Goal: Information Seeking & Learning: Learn about a topic

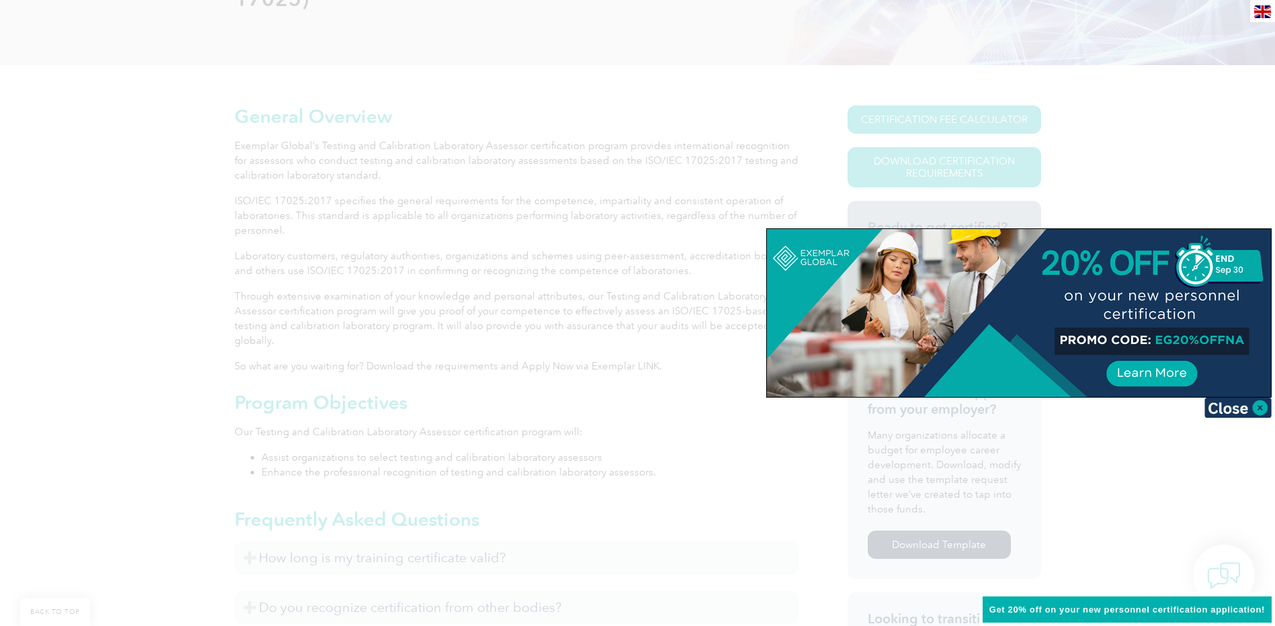
scroll to position [269, 0]
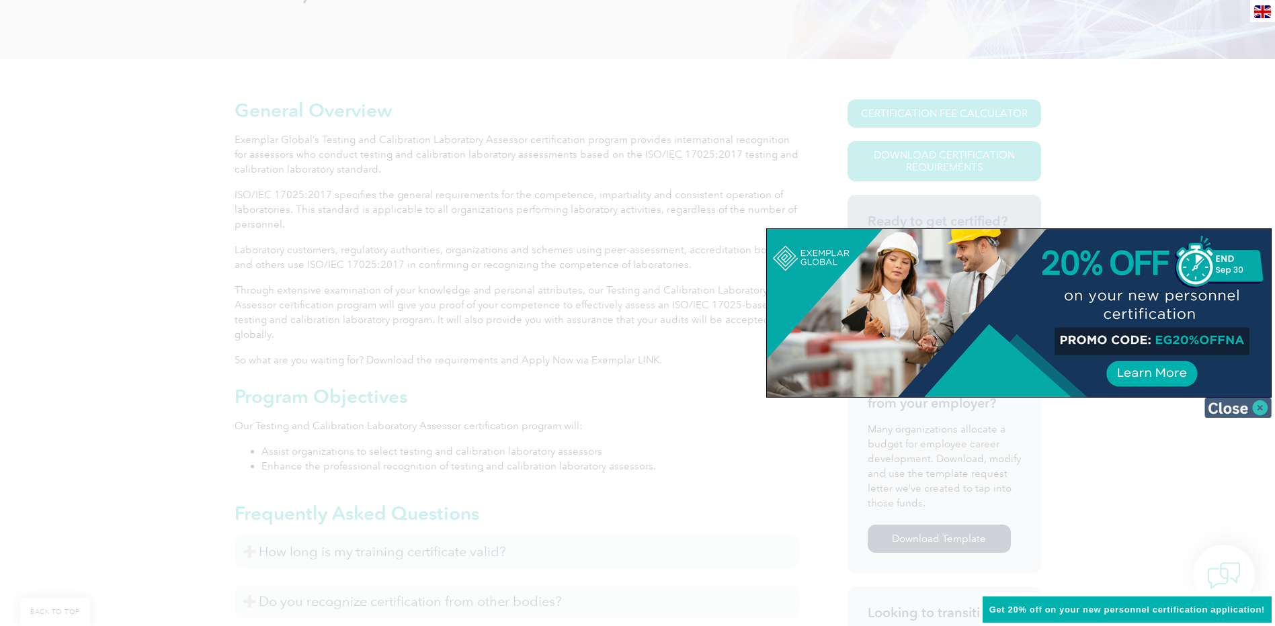
click at [1259, 407] on img at bounding box center [1237, 408] width 67 height 20
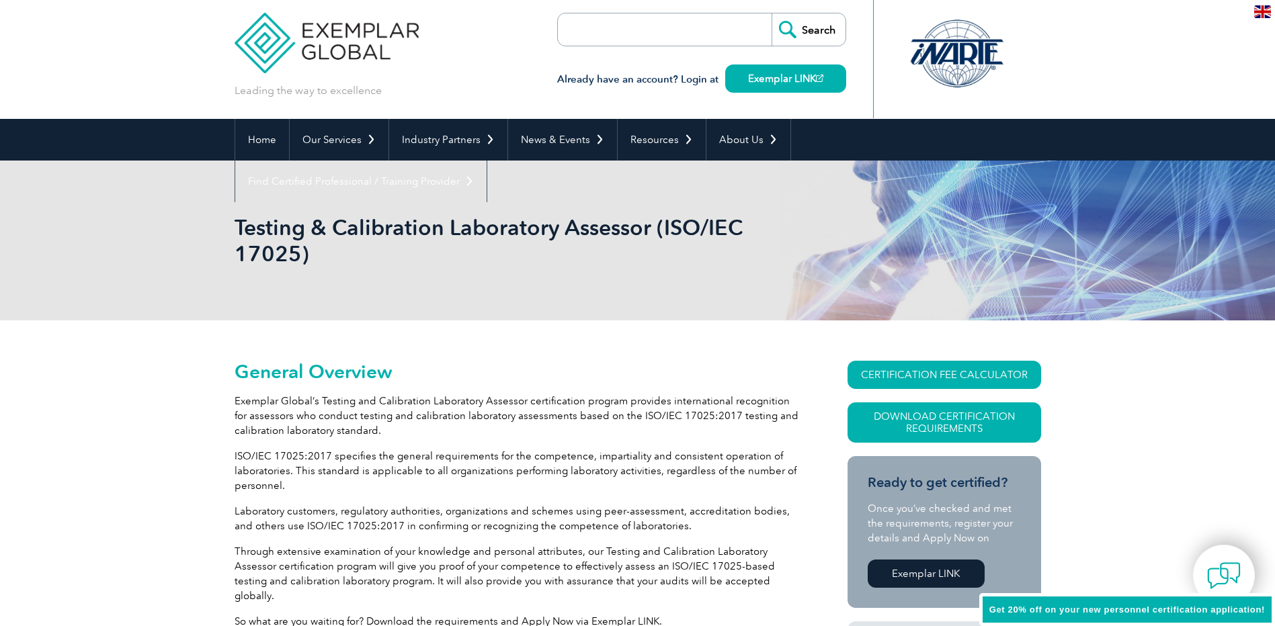
scroll to position [0, 0]
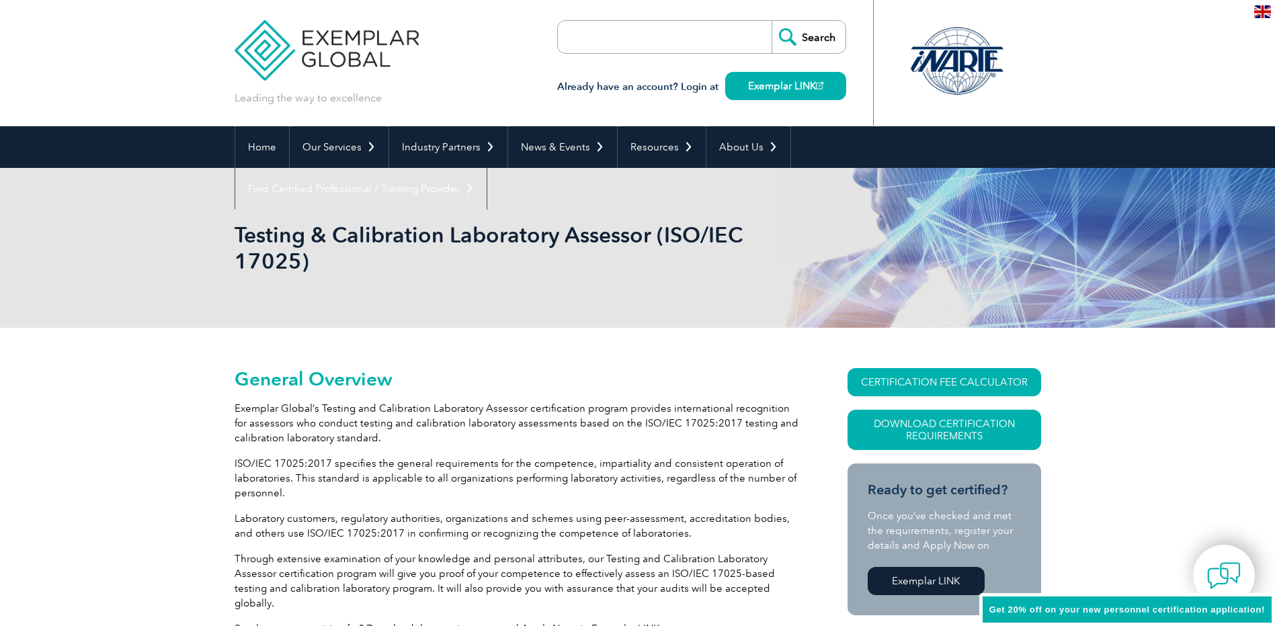
drag, startPoint x: 639, startPoint y: 35, endPoint x: 637, endPoint y: 22, distance: 12.9
click at [639, 35] on input "search" at bounding box center [635, 37] width 141 height 32
type input "17025"
click at [772, 21] on input "Search" at bounding box center [809, 37] width 74 height 32
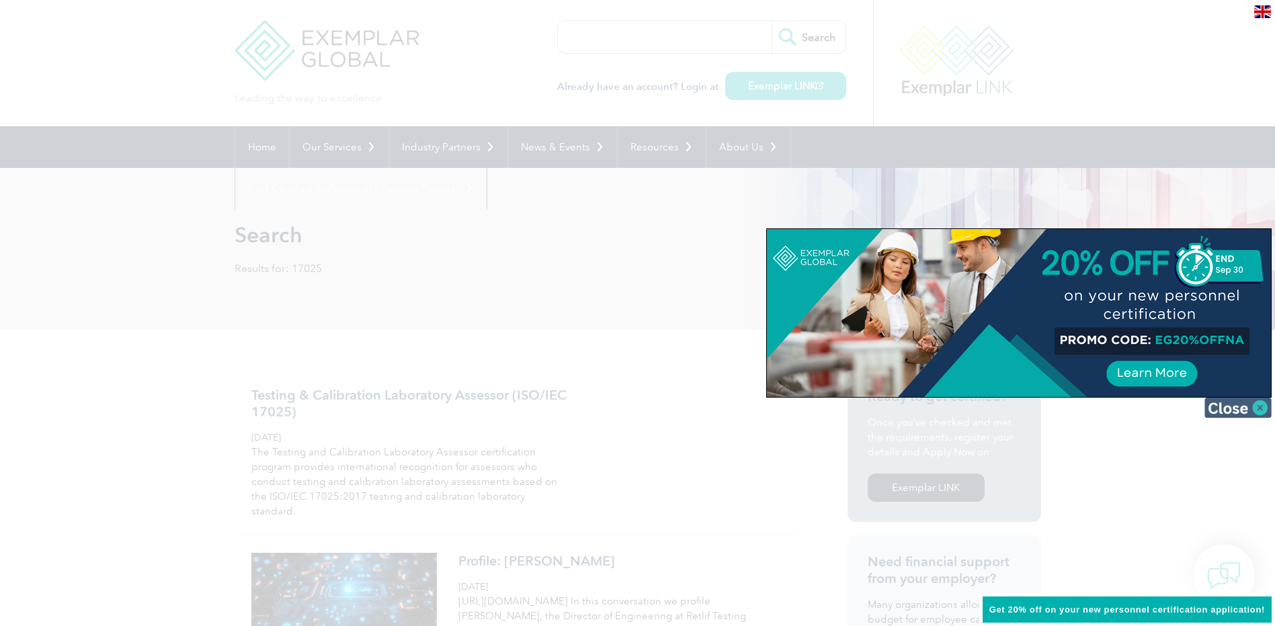
click at [1259, 405] on img at bounding box center [1237, 408] width 67 height 20
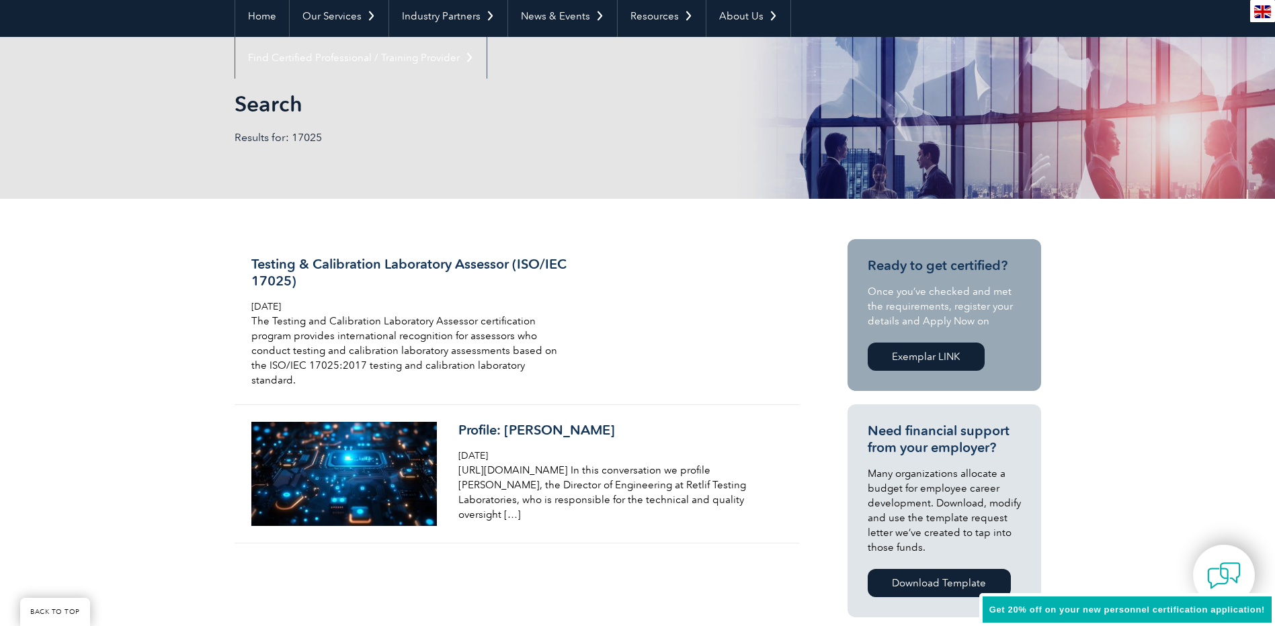
scroll to position [134, 0]
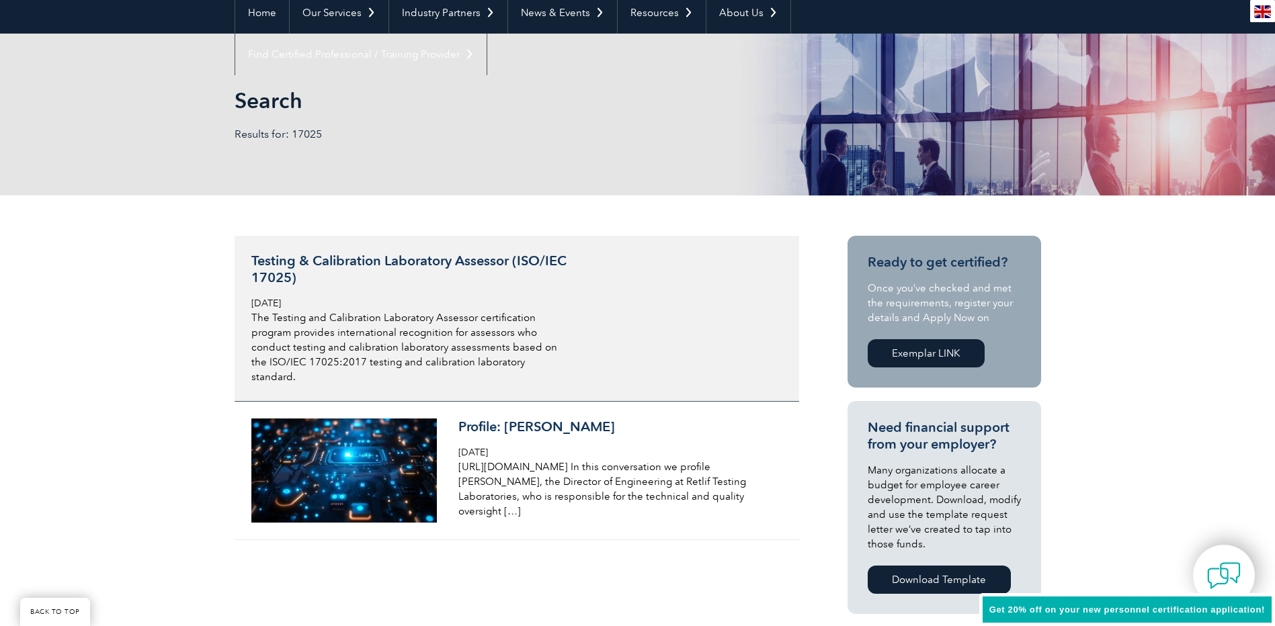
click at [335, 260] on h3 "Testing & Calibration Laboratory Assessor (ISO/IEC 17025)" at bounding box center [410, 270] width 319 height 34
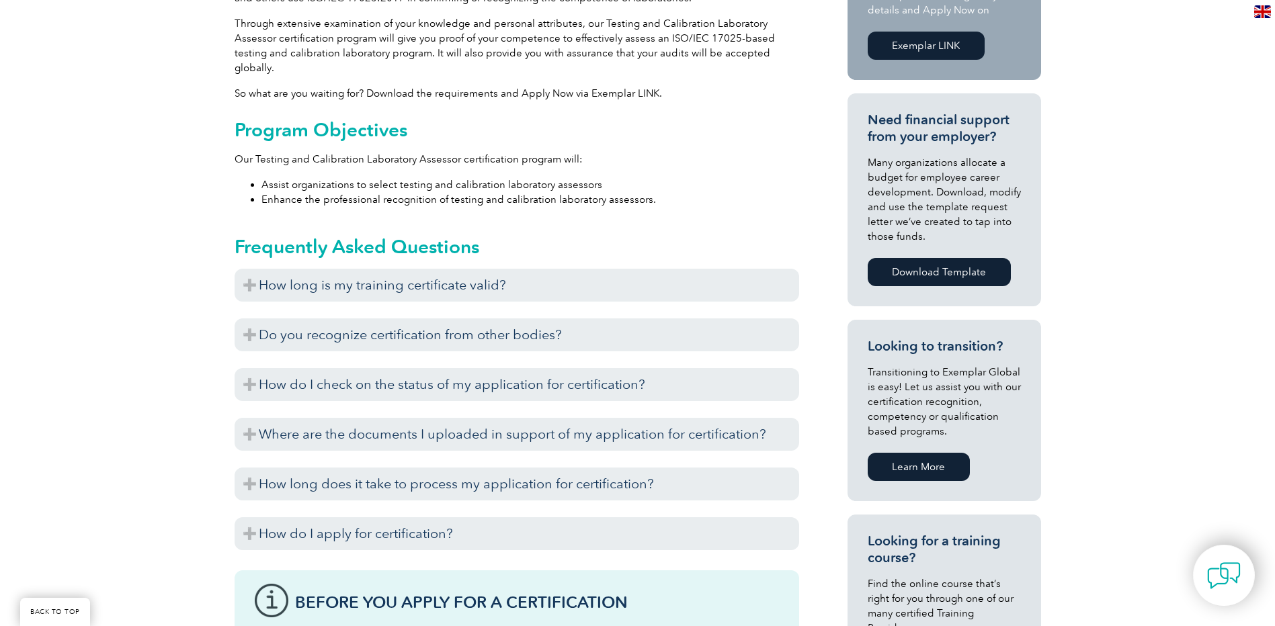
scroll to position [538, 0]
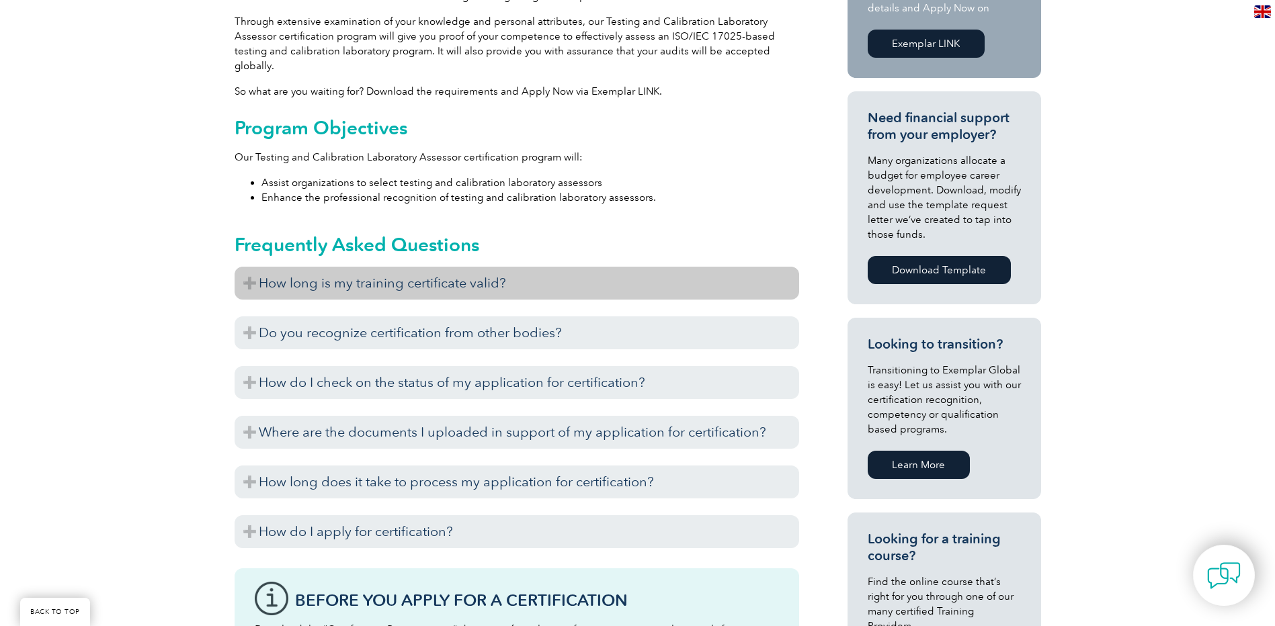
click at [250, 267] on h3 "How long is my training certificate valid?" at bounding box center [517, 283] width 565 height 33
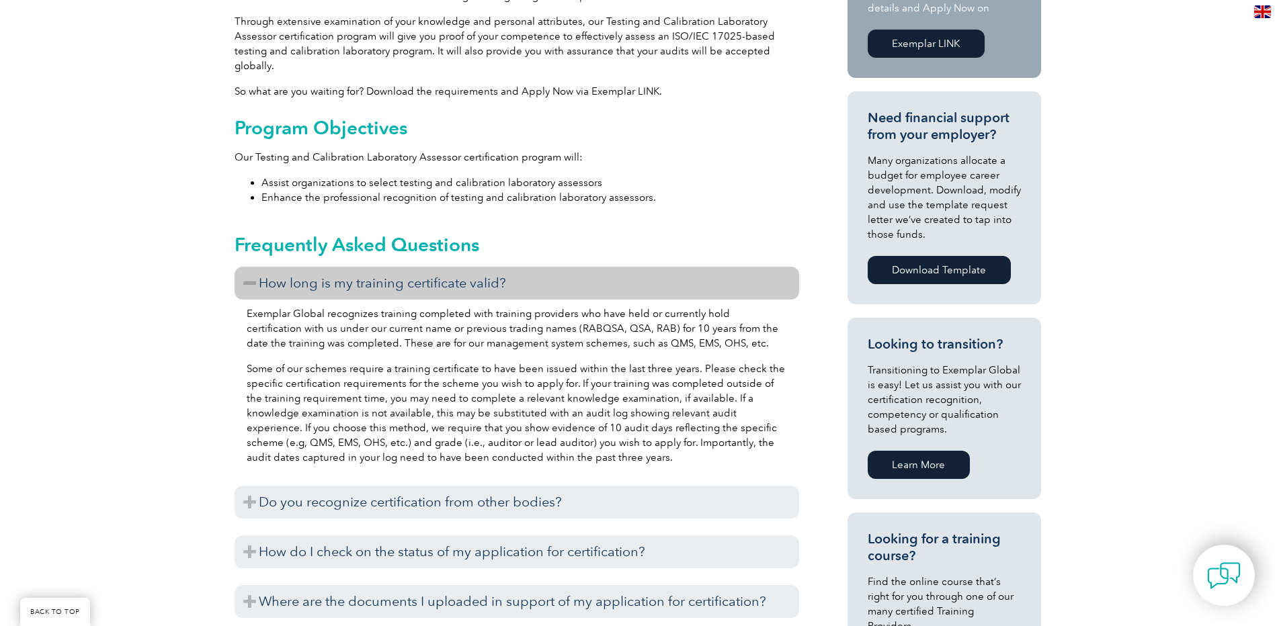
click at [247, 267] on h3 "How long is my training certificate valid?" at bounding box center [517, 283] width 565 height 33
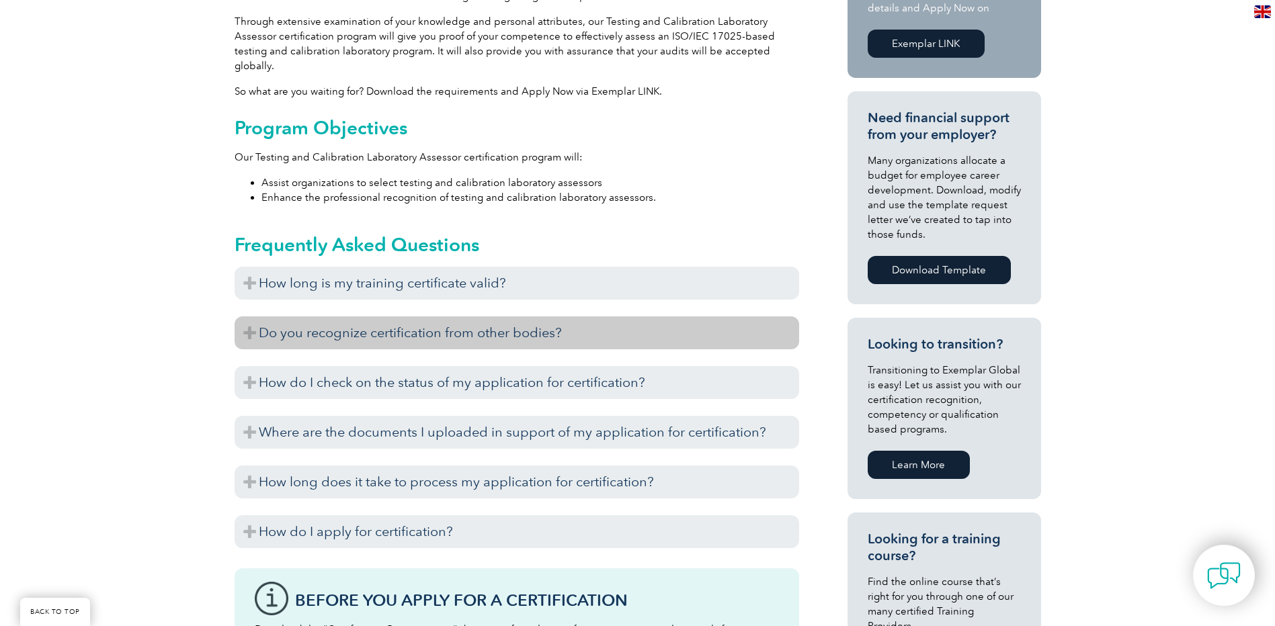
click at [248, 318] on h3 "Do you recognize certification from other bodies?" at bounding box center [517, 333] width 565 height 33
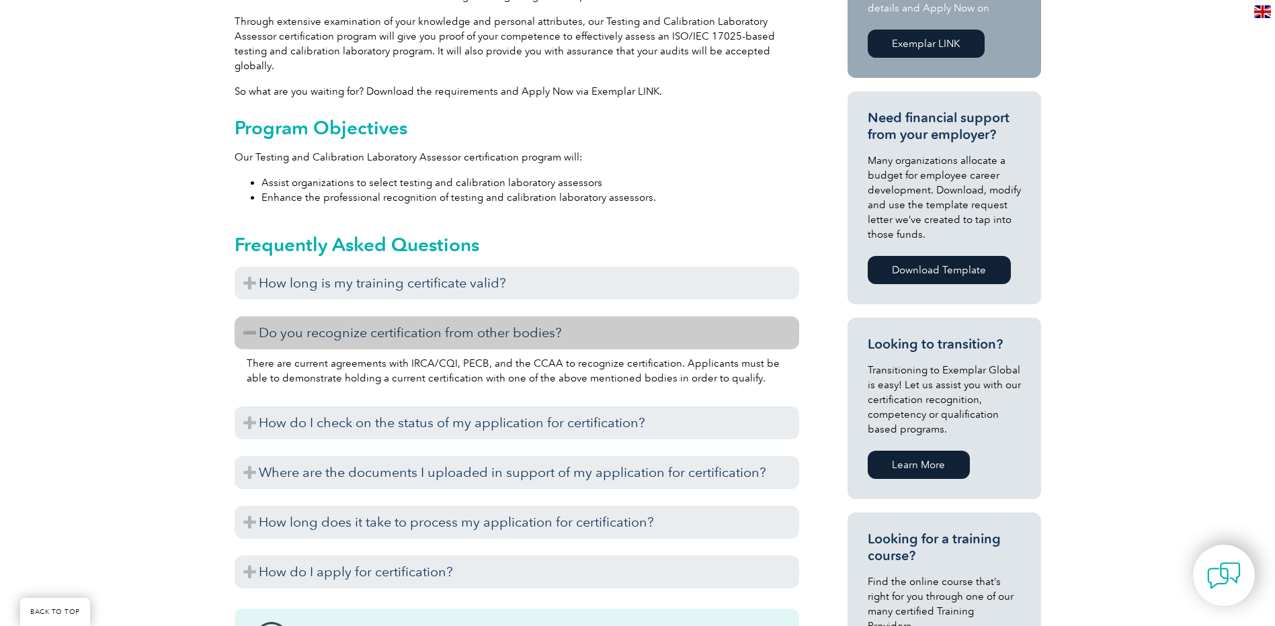
click at [249, 318] on h3 "Do you recognize certification from other bodies?" at bounding box center [517, 333] width 565 height 33
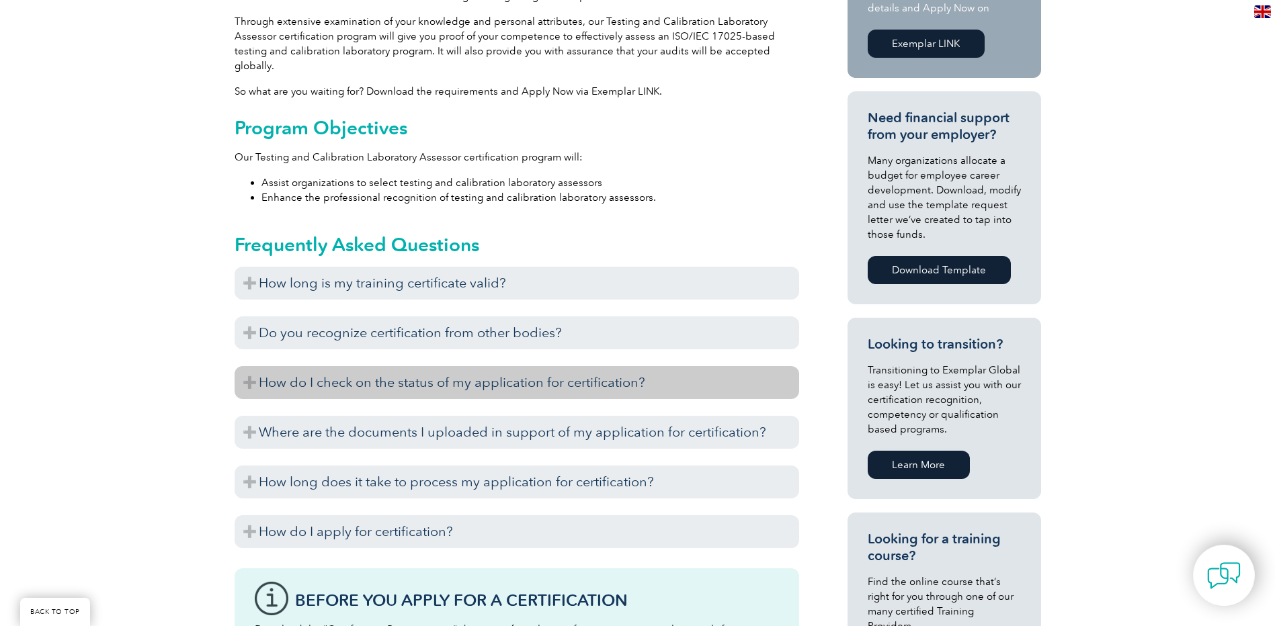
click at [242, 366] on h3 "How do I check on the status of my application for certification?" at bounding box center [517, 382] width 565 height 33
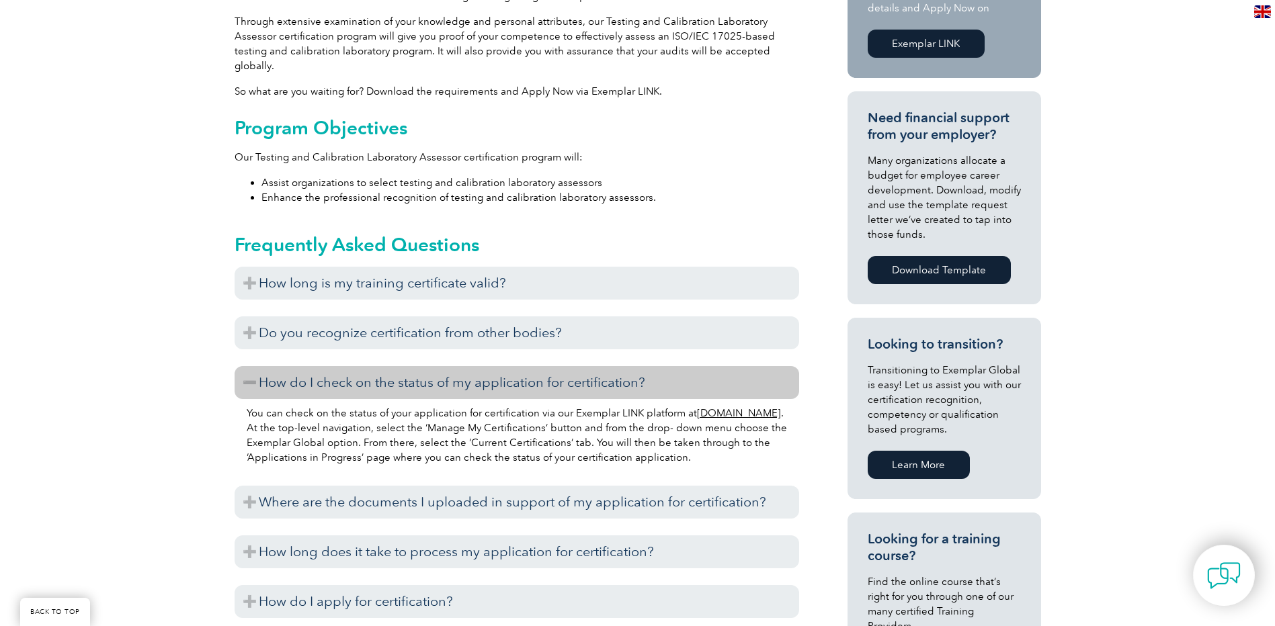
click at [242, 366] on h3 "How do I check on the status of my application for certification?" at bounding box center [517, 382] width 565 height 33
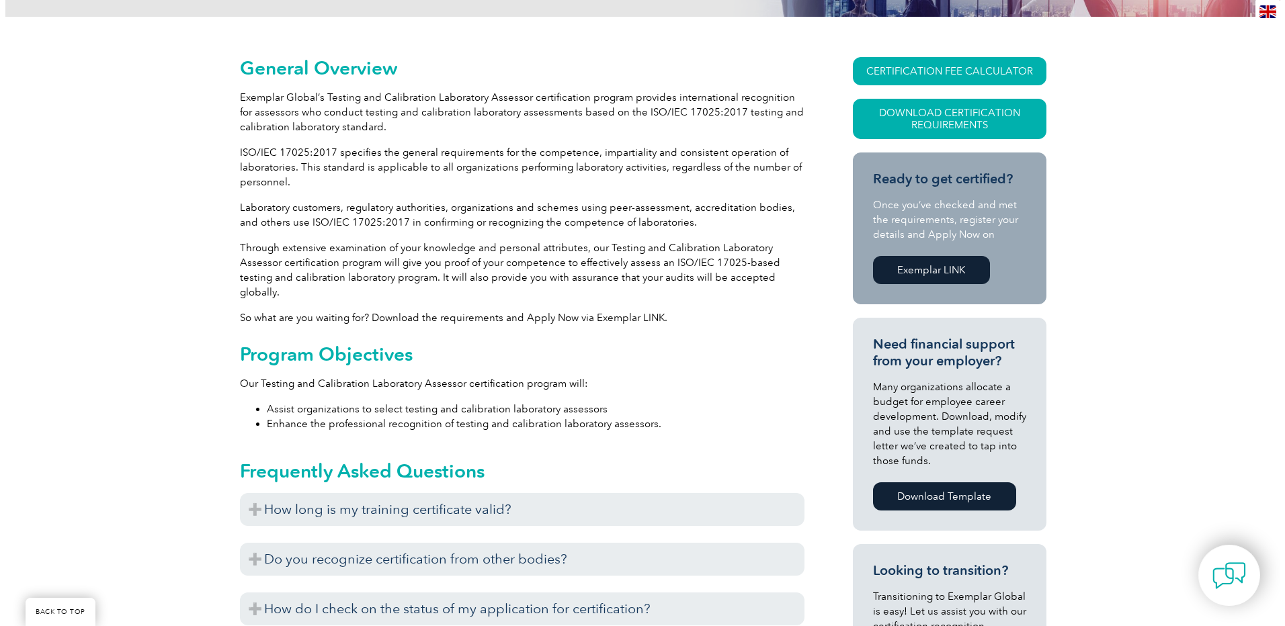
scroll to position [269, 0]
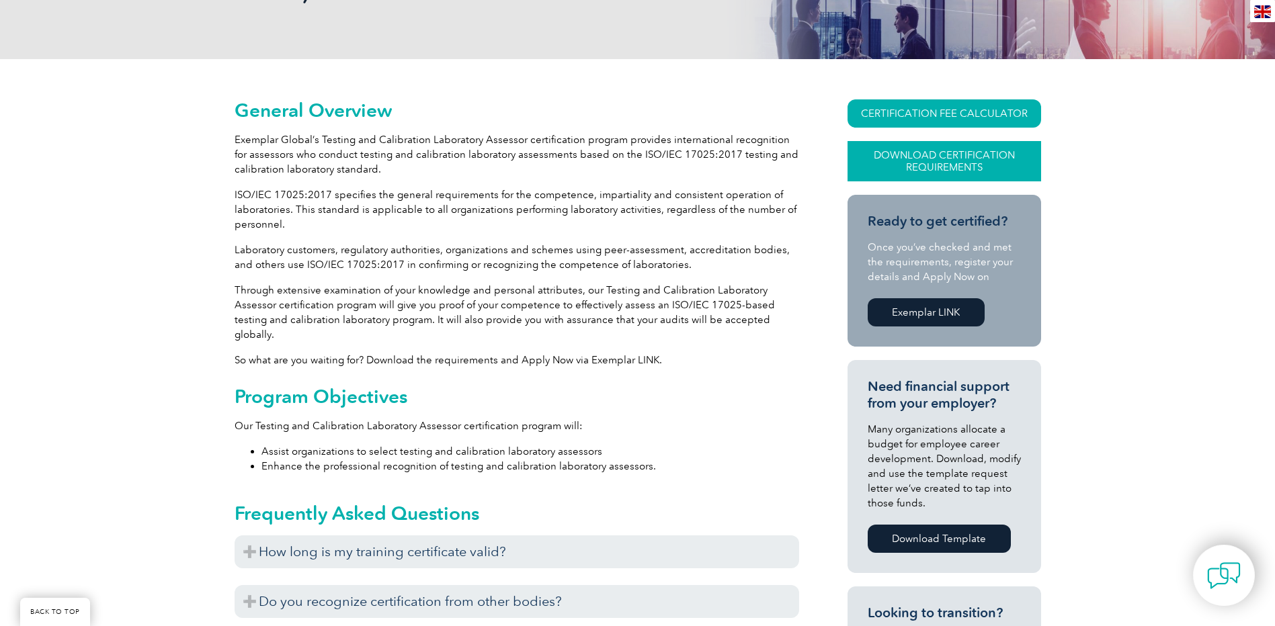
click at [973, 152] on link "Download Certification Requirements" at bounding box center [944, 161] width 194 height 40
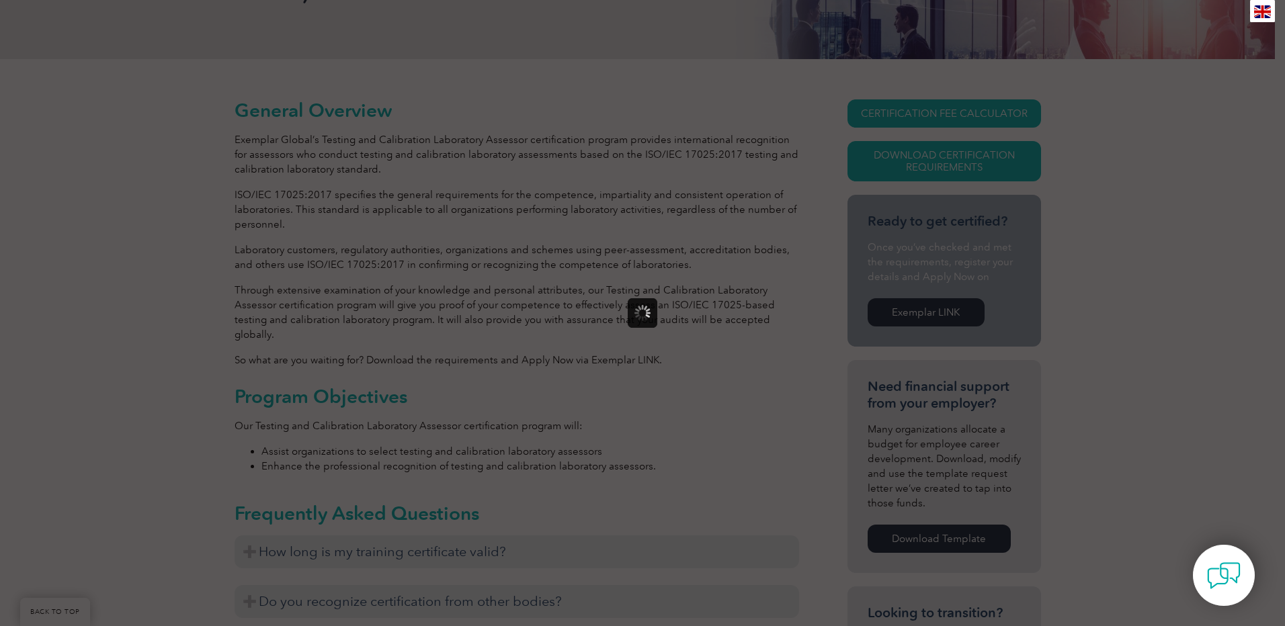
scroll to position [0, 0]
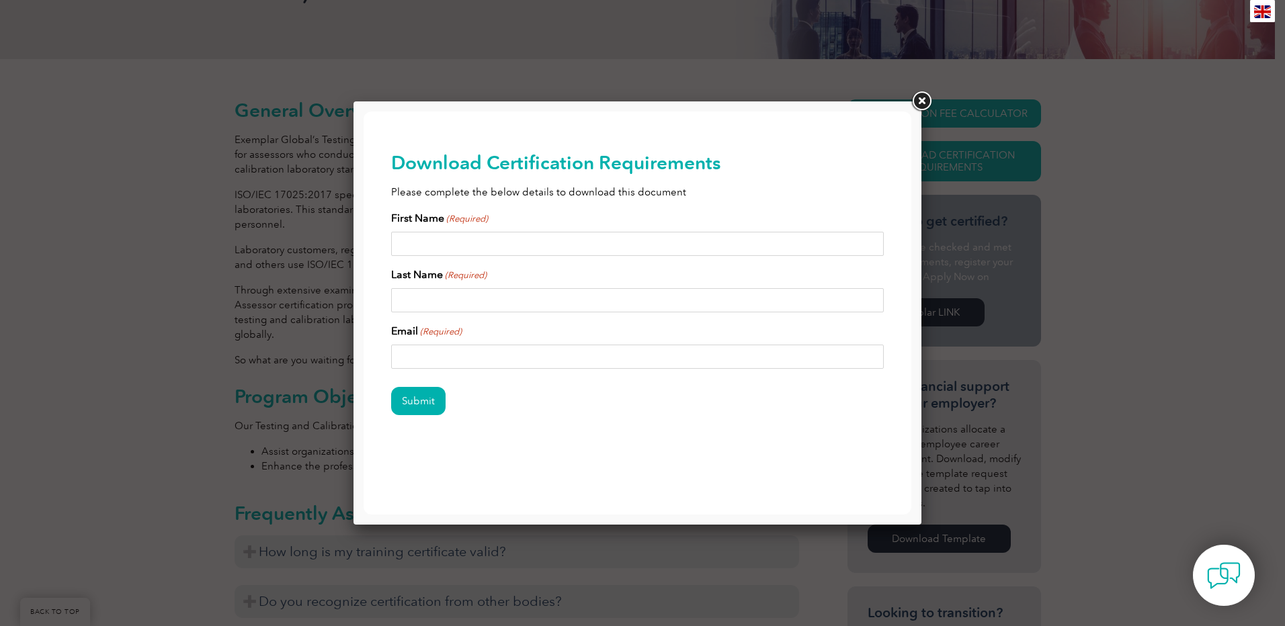
click at [926, 99] on link at bounding box center [921, 101] width 24 height 24
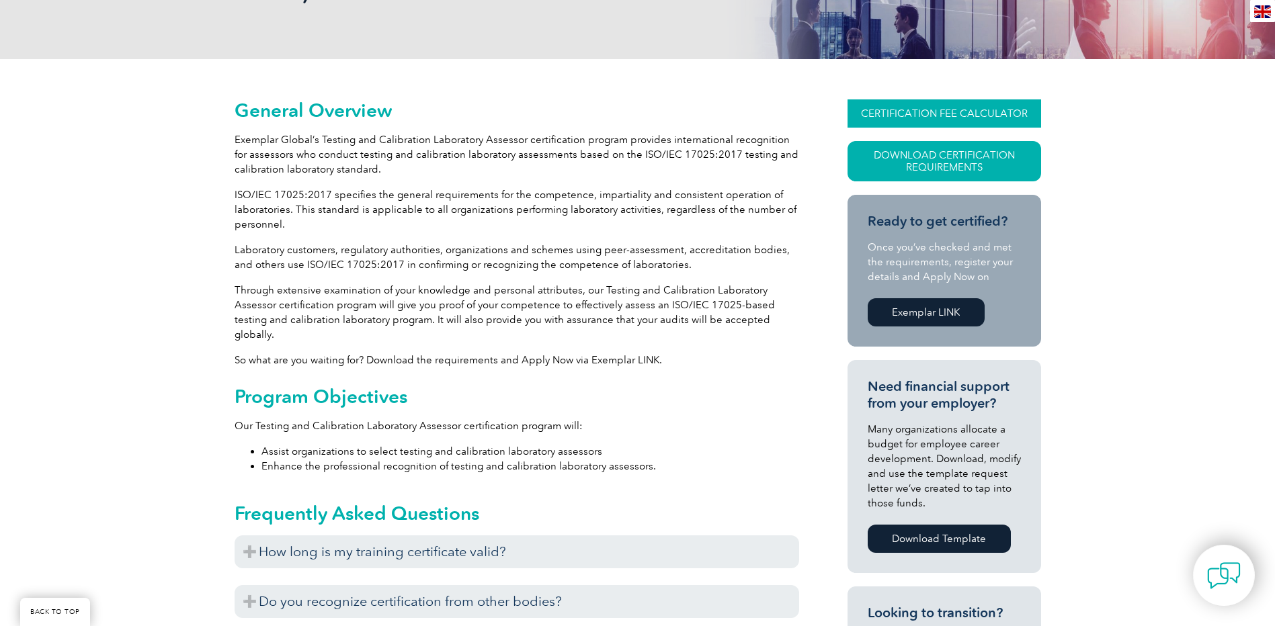
click at [966, 113] on link "CERTIFICATION FEE CALCULATOR" at bounding box center [944, 113] width 194 height 28
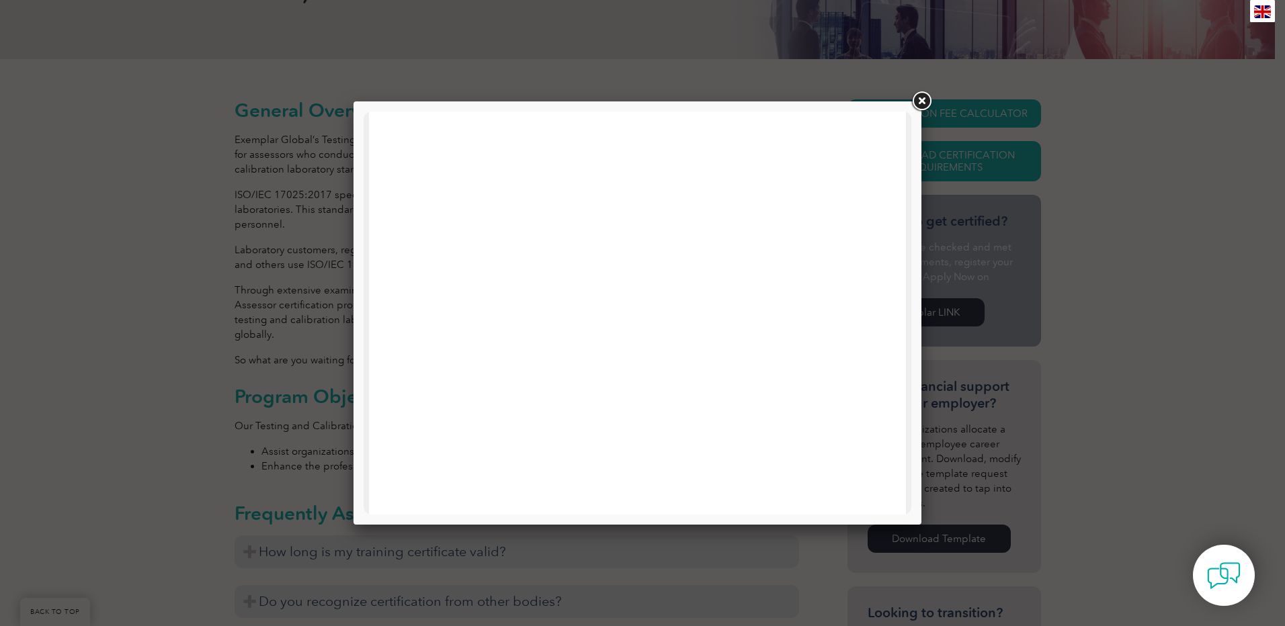
click at [921, 94] on link at bounding box center [921, 101] width 24 height 24
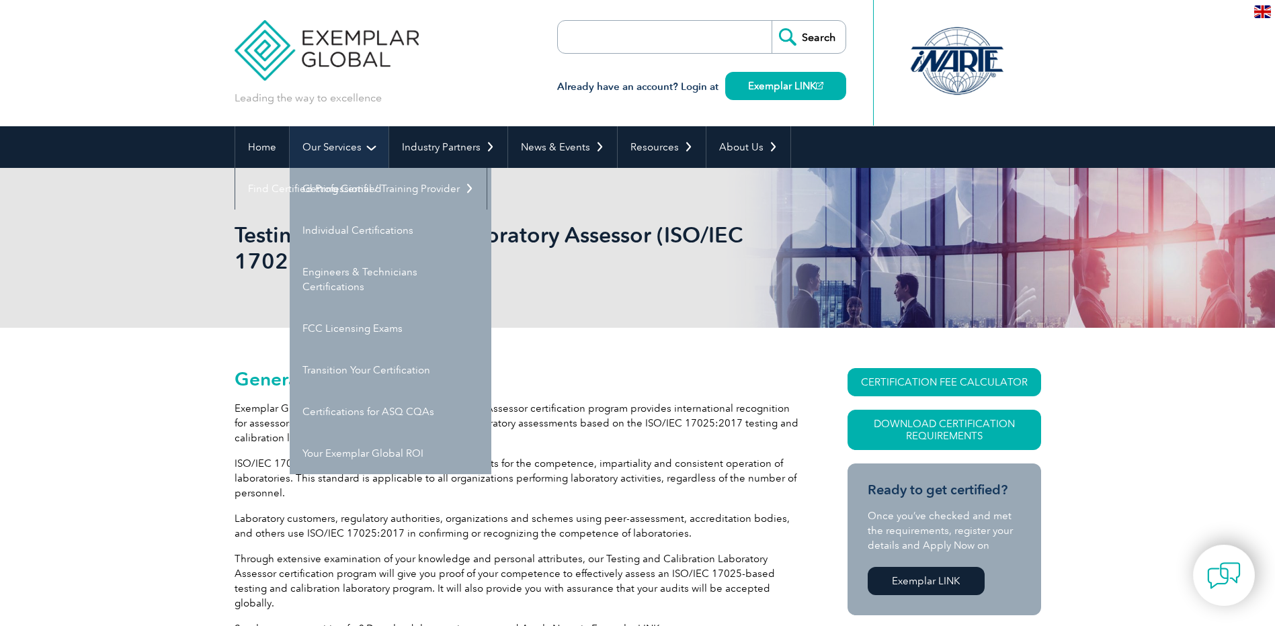
click at [331, 143] on link "Our Services" at bounding box center [339, 147] width 99 height 42
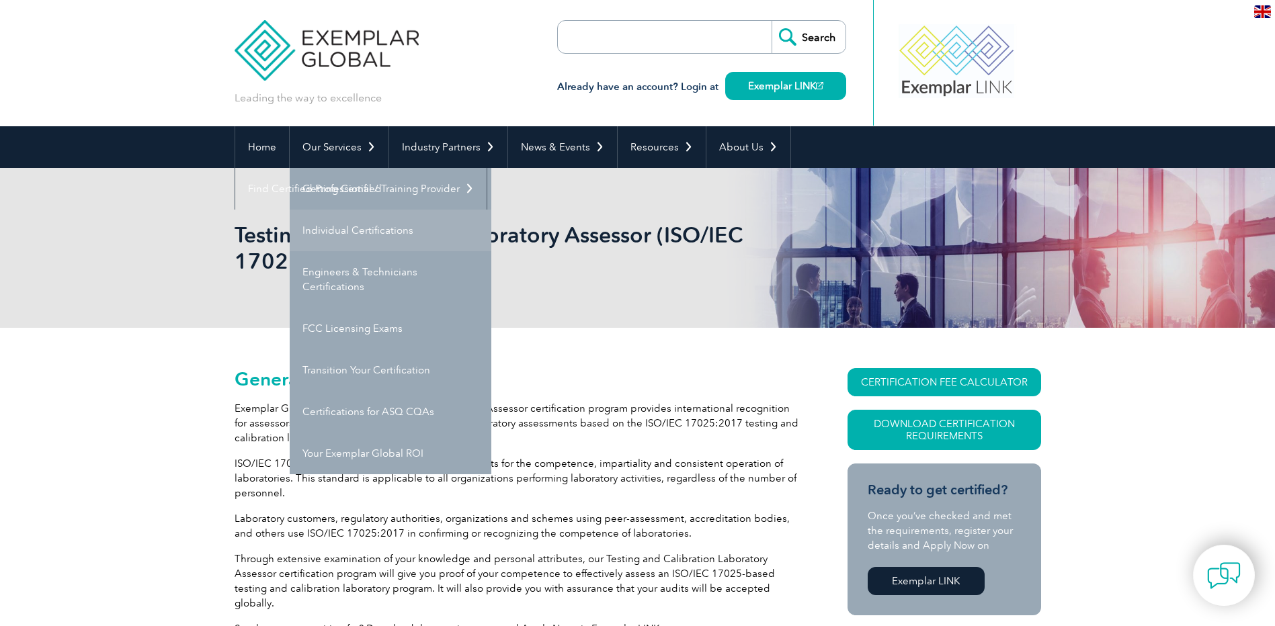
click at [369, 232] on link "Individual Certifications" at bounding box center [391, 231] width 202 height 42
click at [121, 245] on div "Testing & Calibration Laboratory Assessor (ISO/IEC 17025)" at bounding box center [637, 248] width 1275 height 160
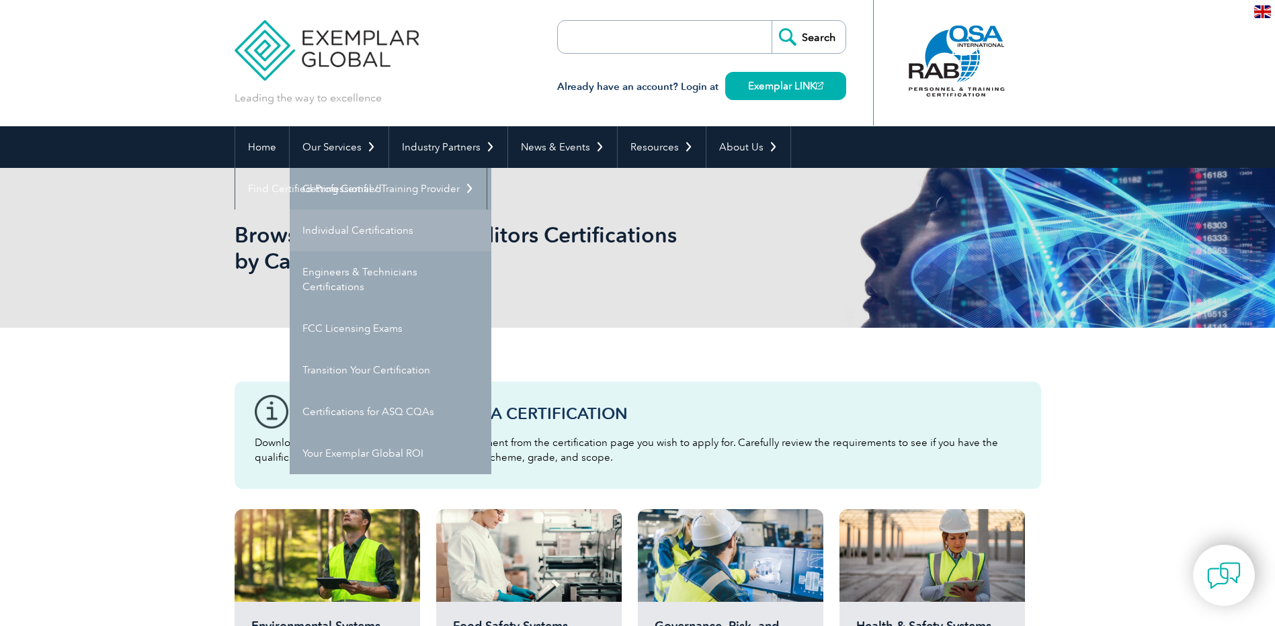
click at [371, 233] on link "Individual Certifications" at bounding box center [391, 231] width 202 height 42
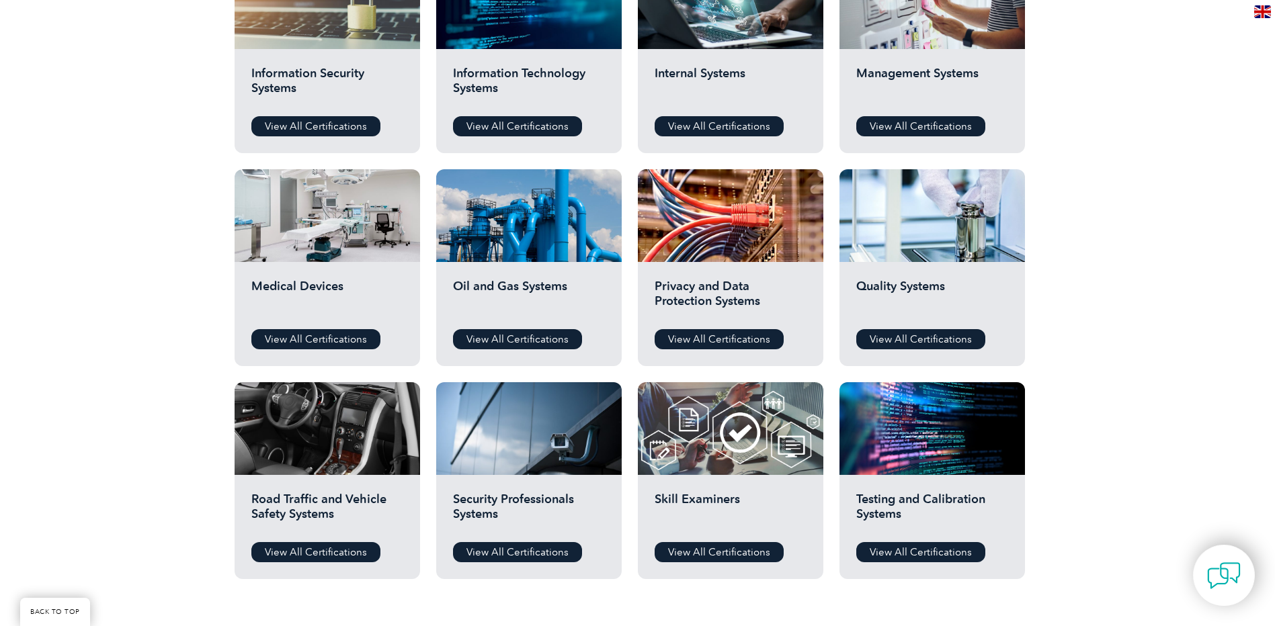
scroll to position [806, 0]
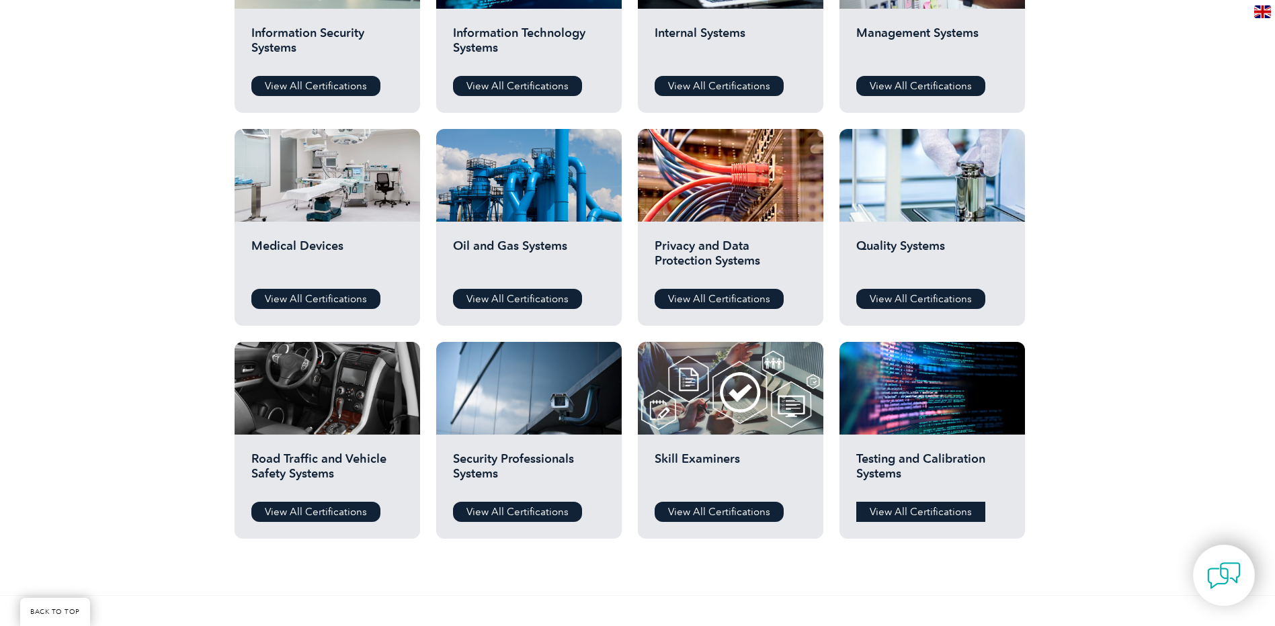
click at [906, 511] on link "View All Certifications" at bounding box center [920, 512] width 129 height 20
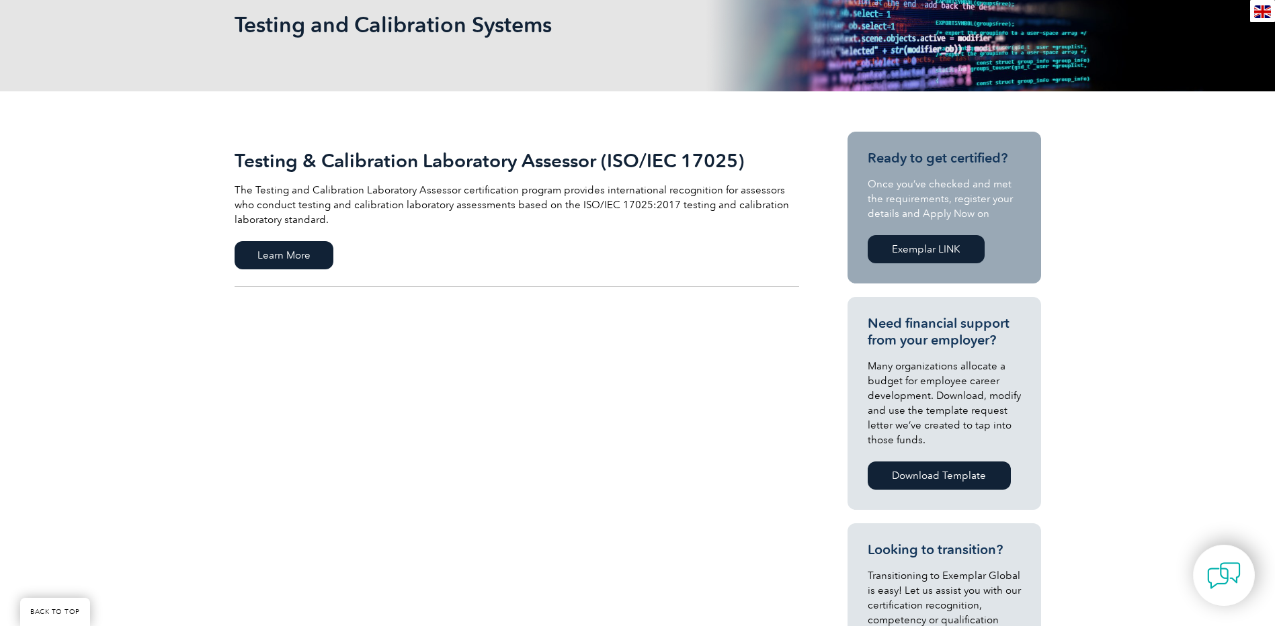
scroll to position [269, 0]
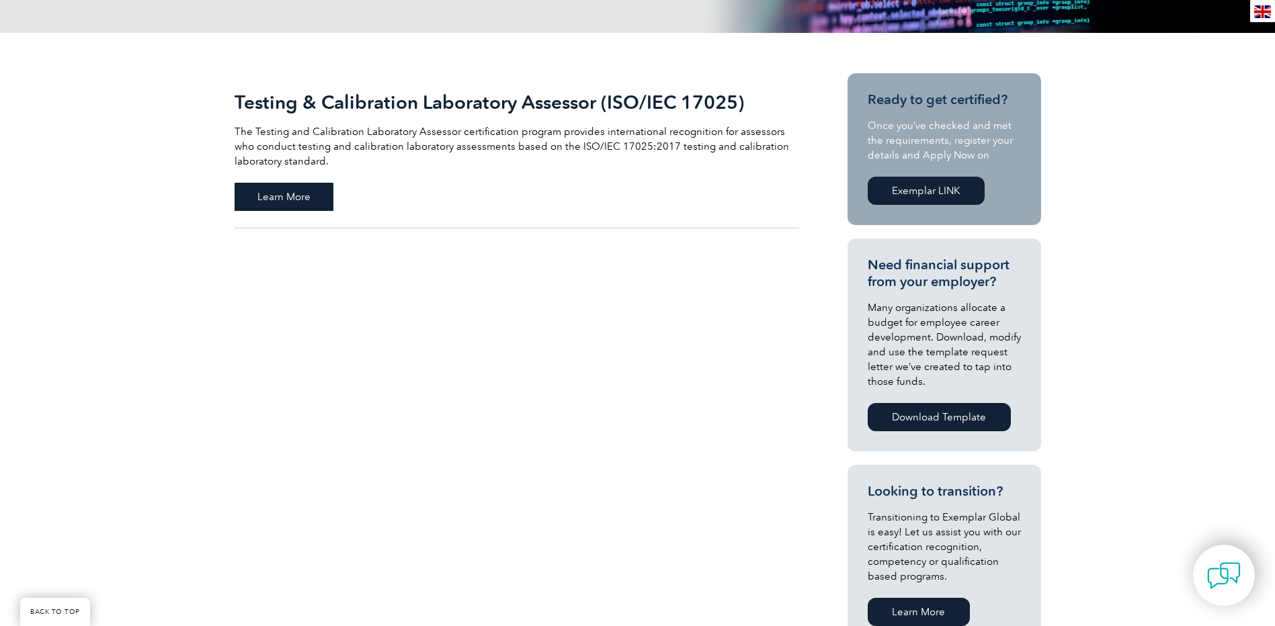
click at [286, 190] on span "Learn More" at bounding box center [284, 197] width 99 height 28
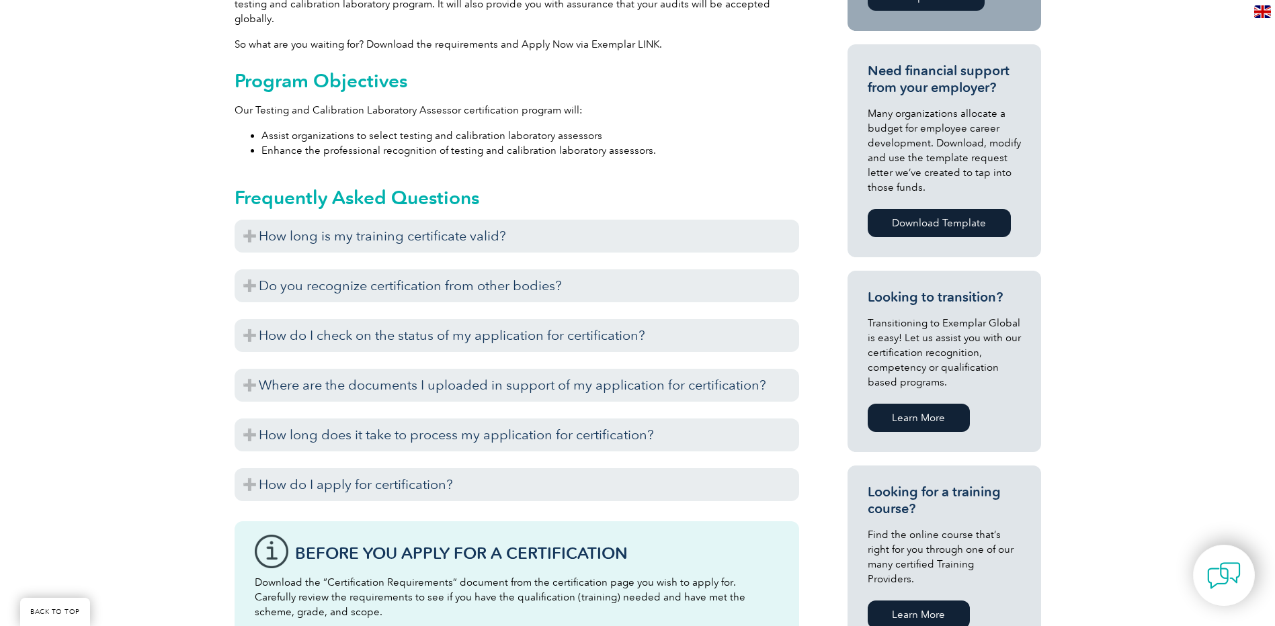
scroll to position [605, 0]
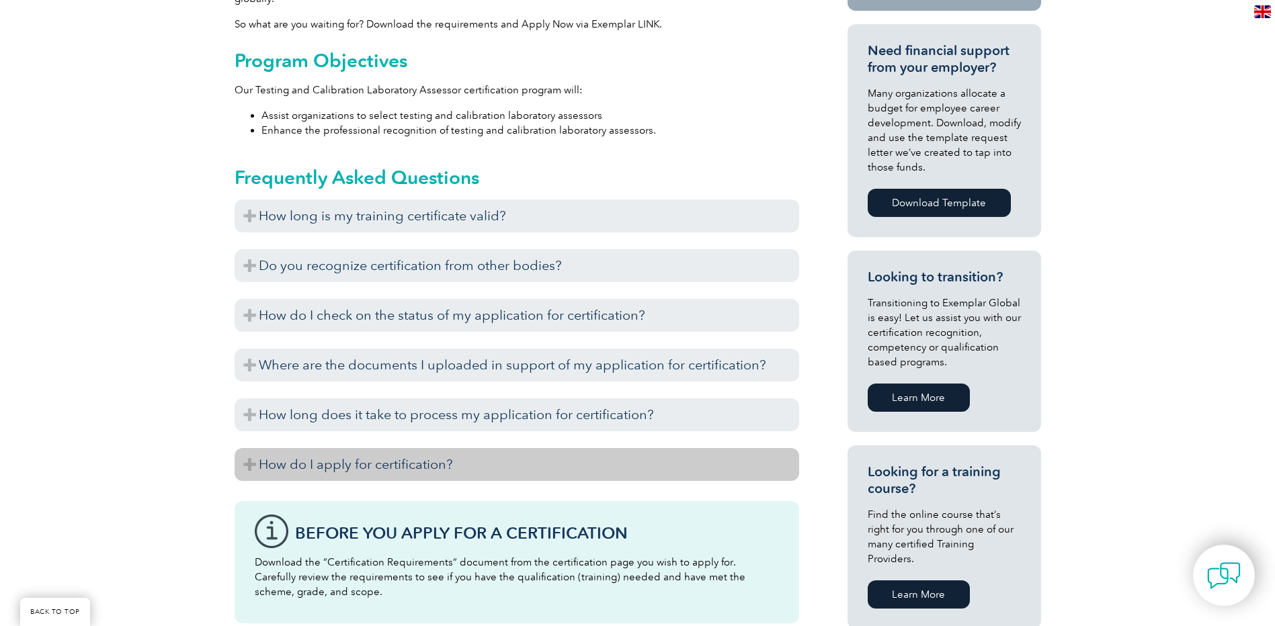
click at [249, 448] on h3 "How do I apply for certification?" at bounding box center [517, 464] width 565 height 33
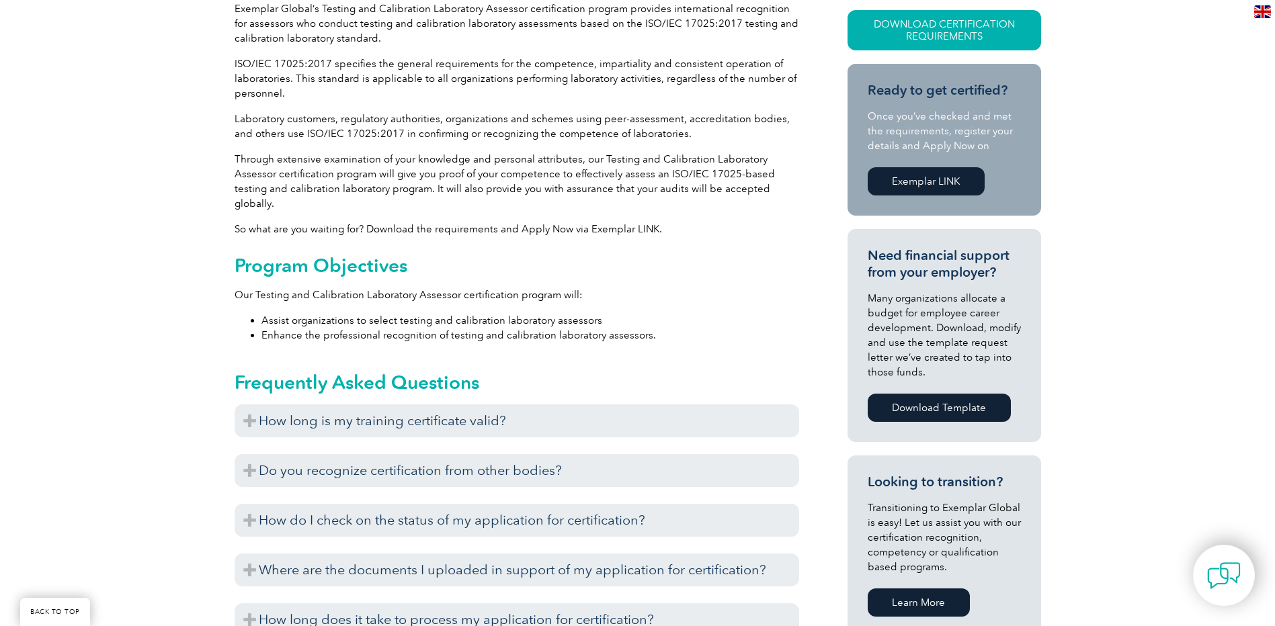
scroll to position [269, 0]
